Goal: Task Accomplishment & Management: Use online tool/utility

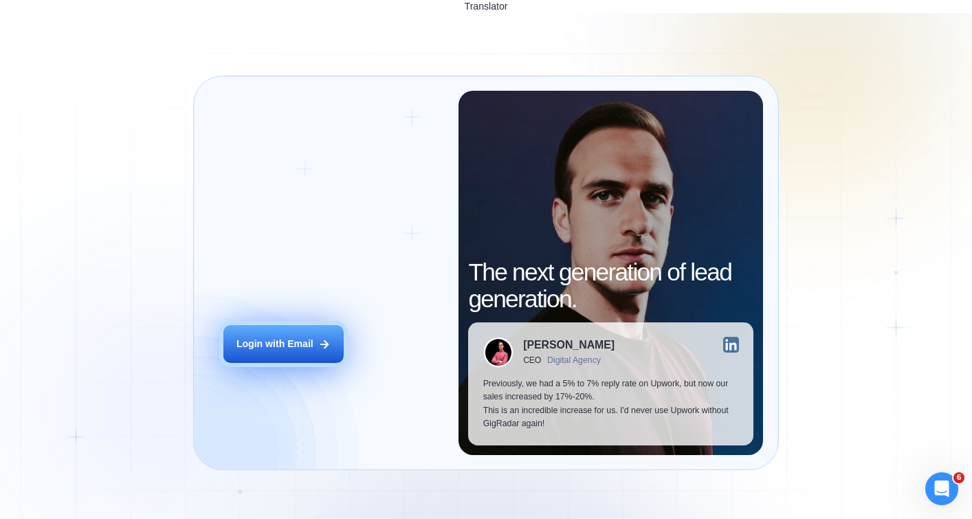
click at [275, 337] on div "Login with Email" at bounding box center [274, 343] width 77 height 13
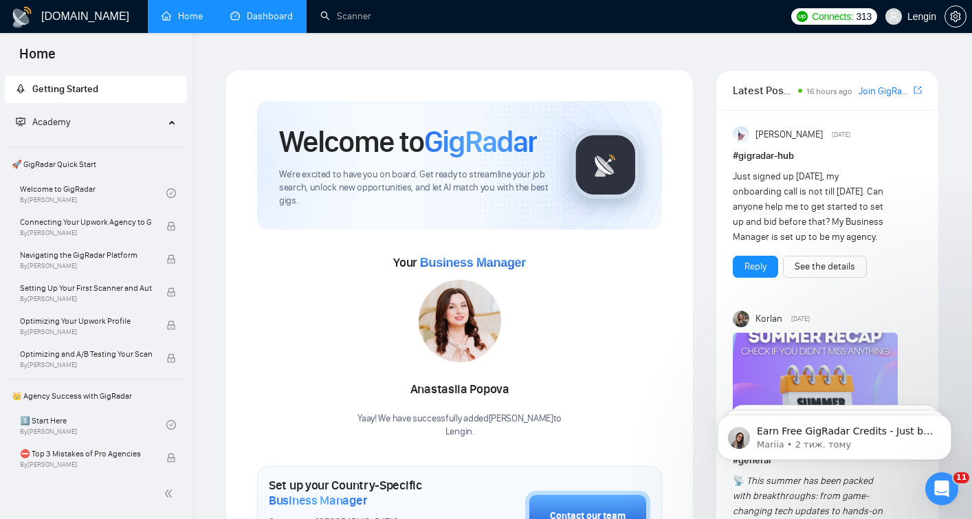
click at [273, 20] on link "Dashboard" at bounding box center [261, 16] width 63 height 12
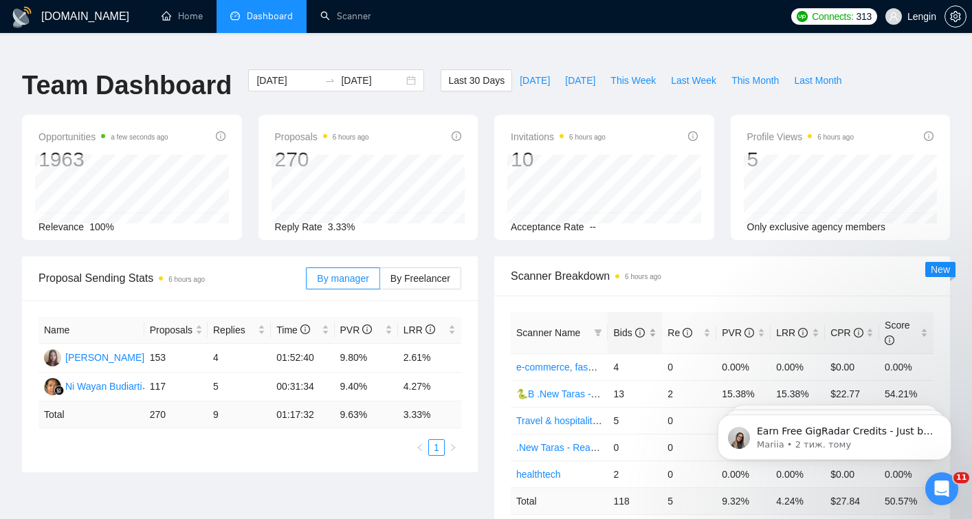
click at [655, 325] on div "Bids" at bounding box center [634, 332] width 43 height 15
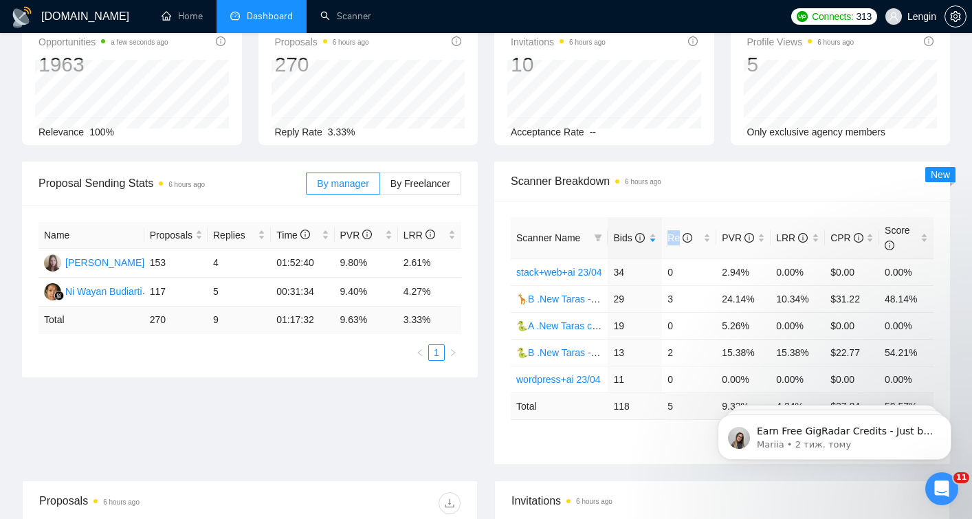
scroll to position [119, 0]
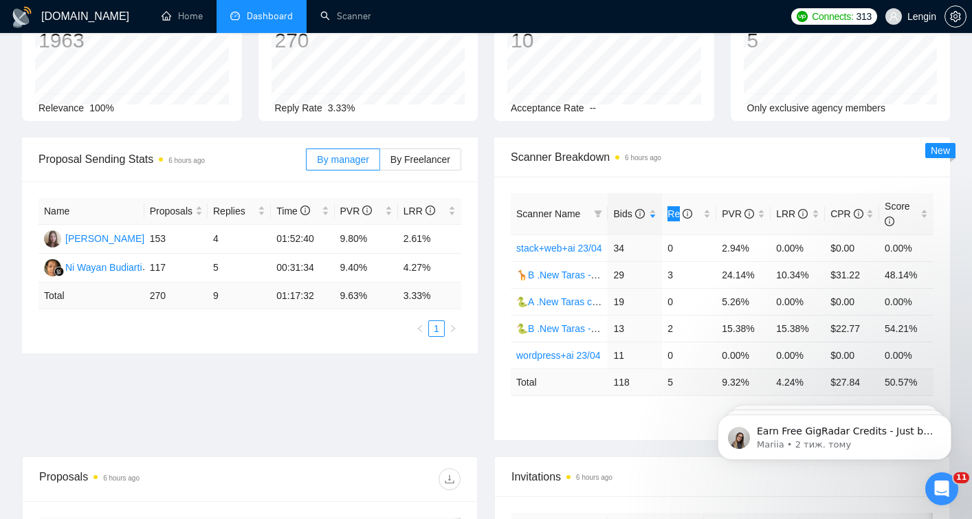
click at [866, 399] on body "Earn Free GigRadar Credits - Just by Sharing Your Story! 💬 Want more credits fo…" at bounding box center [834, 433] width 264 height 85
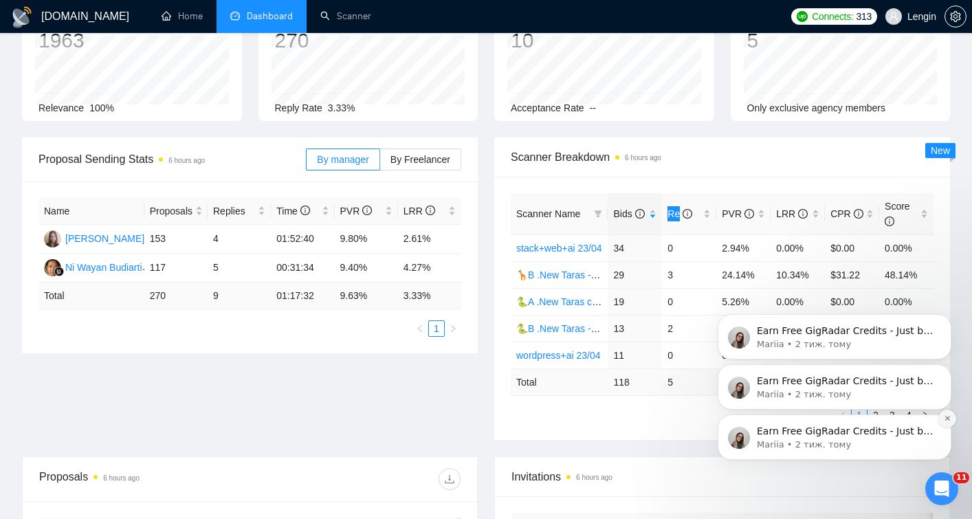
click at [948, 418] on icon "Dismiss notification" at bounding box center [947, 418] width 8 height 8
click at [948, 419] on icon "Dismiss notification" at bounding box center [947, 418] width 8 height 8
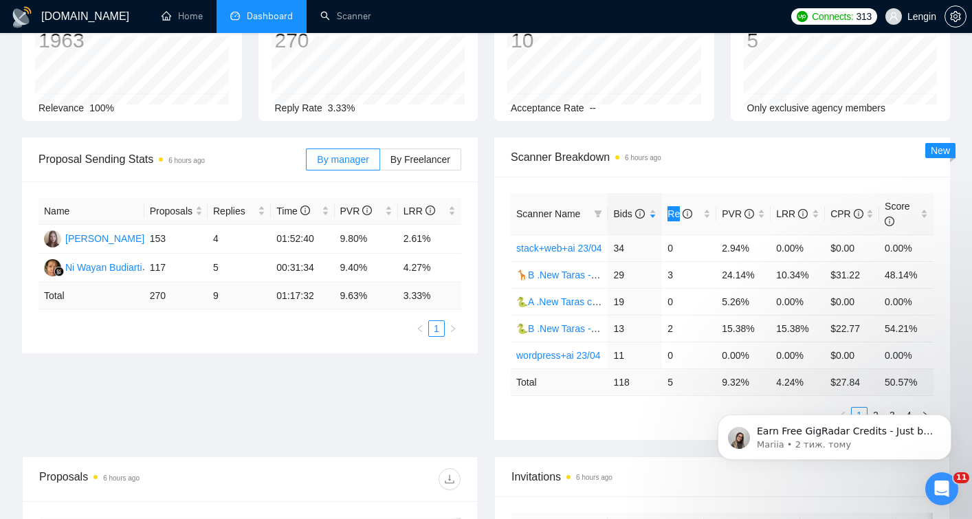
click at [948, 419] on icon "Dismiss notification" at bounding box center [947, 419] width 6 height 6
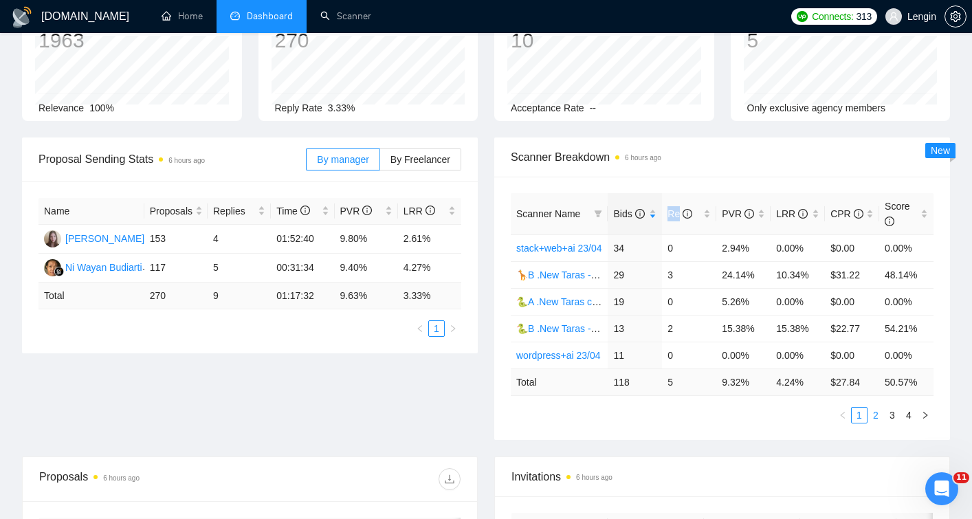
click at [874, 407] on link "2" at bounding box center [875, 414] width 15 height 15
click at [557, 323] on link "Wealthtech" at bounding box center [540, 328] width 48 height 11
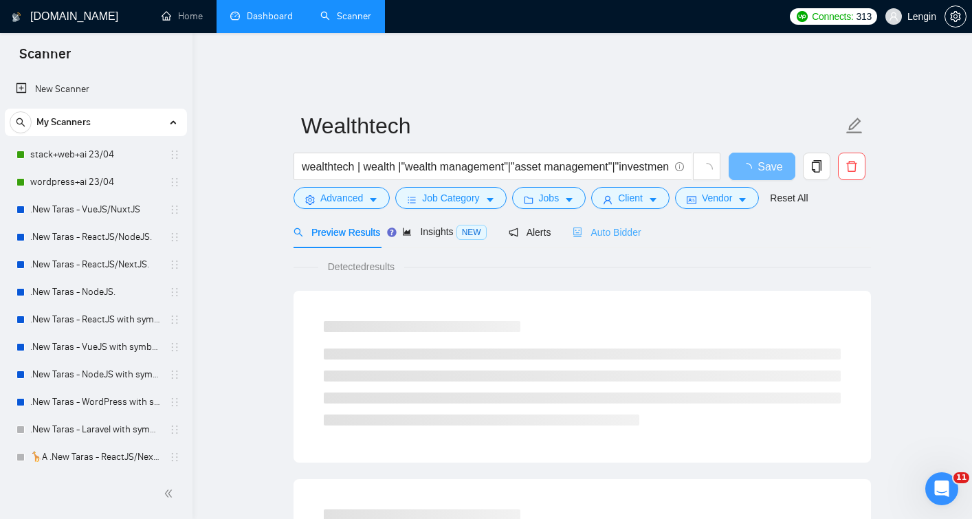
click at [610, 216] on div "Auto Bidder" at bounding box center [606, 232] width 68 height 32
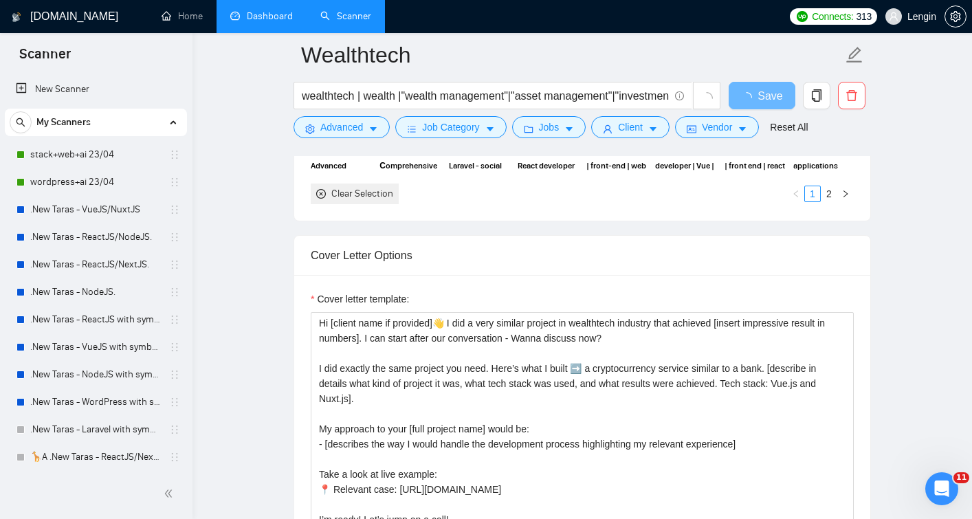
scroll to position [1633, 0]
